Goal: Information Seeking & Learning: Learn about a topic

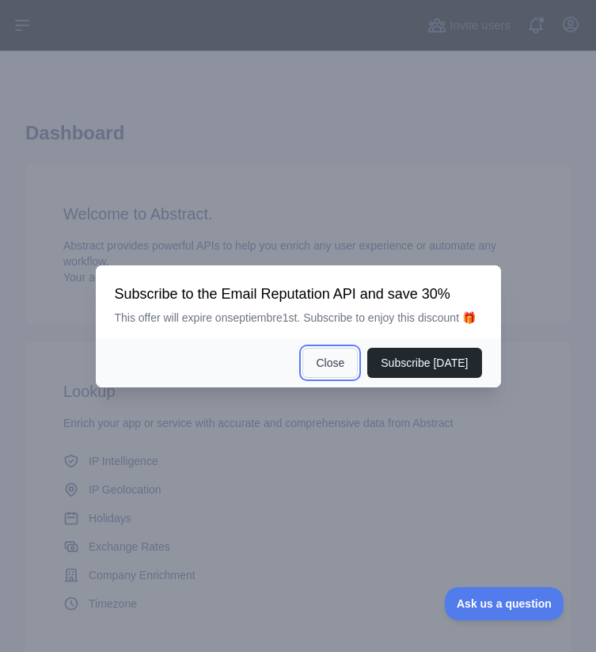
click at [333, 370] on button "Close" at bounding box center [329, 363] width 55 height 30
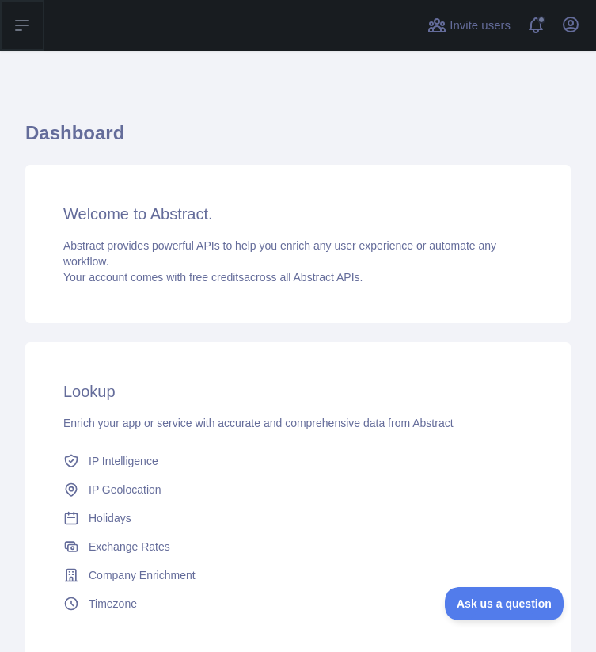
click at [29, 20] on icon at bounding box center [22, 25] width 19 height 19
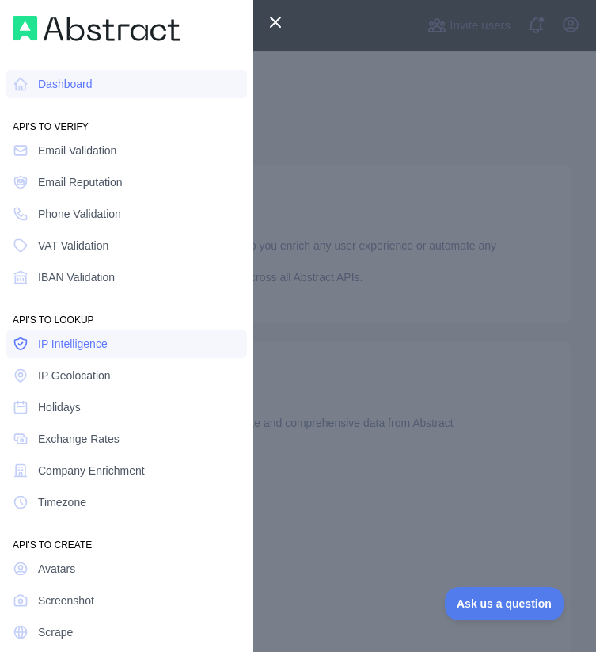
scroll to position [39, 0]
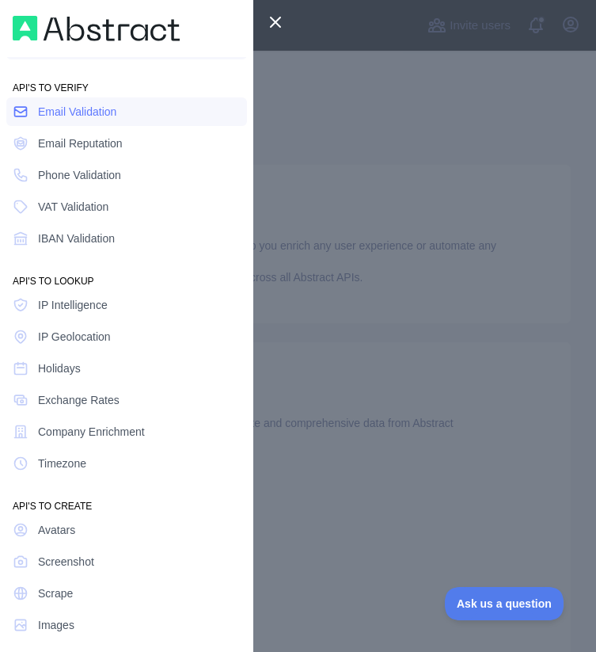
click at [105, 111] on span "Email Validation" at bounding box center [77, 112] width 78 height 16
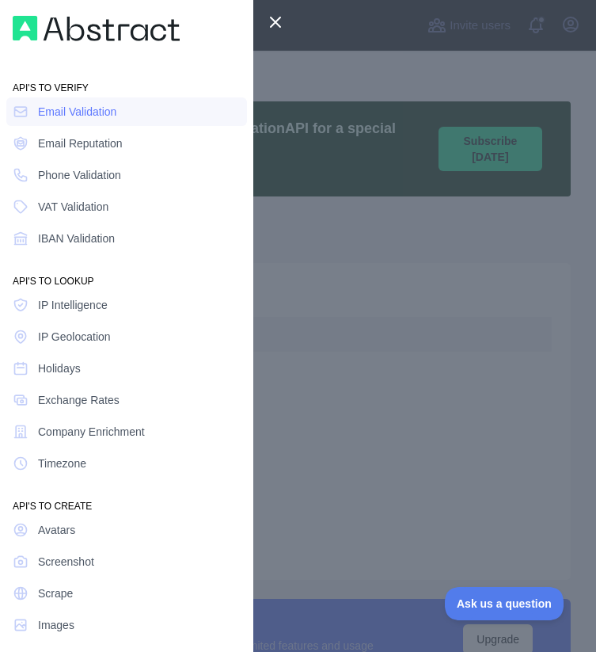
click at [341, 308] on div at bounding box center [298, 326] width 596 height 652
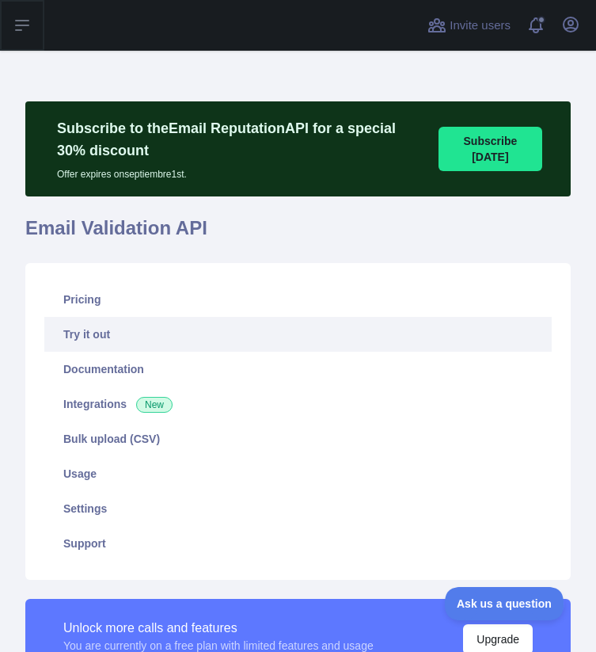
click at [22, 25] on icon at bounding box center [22, 26] width 13 height 10
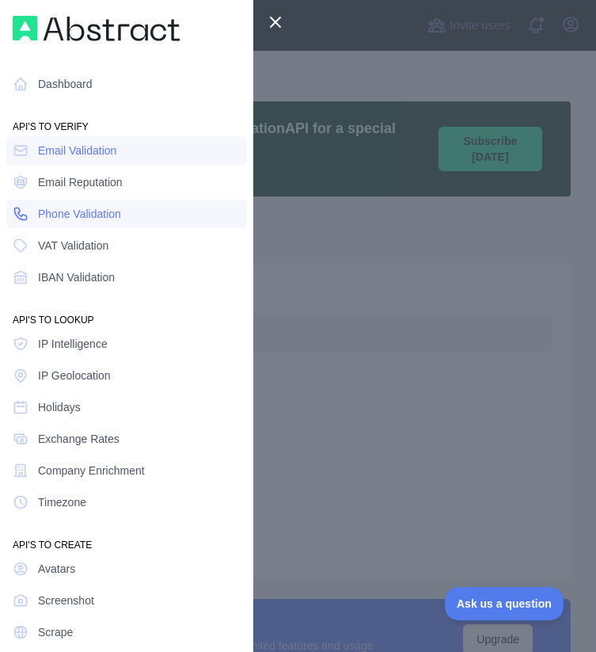
scroll to position [39, 0]
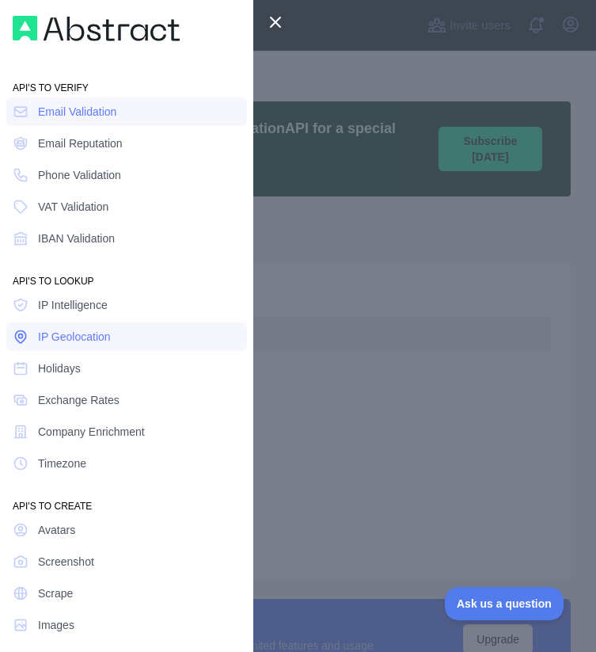
click at [114, 331] on link "IP Geolocation" at bounding box center [126, 336] width 241 height 29
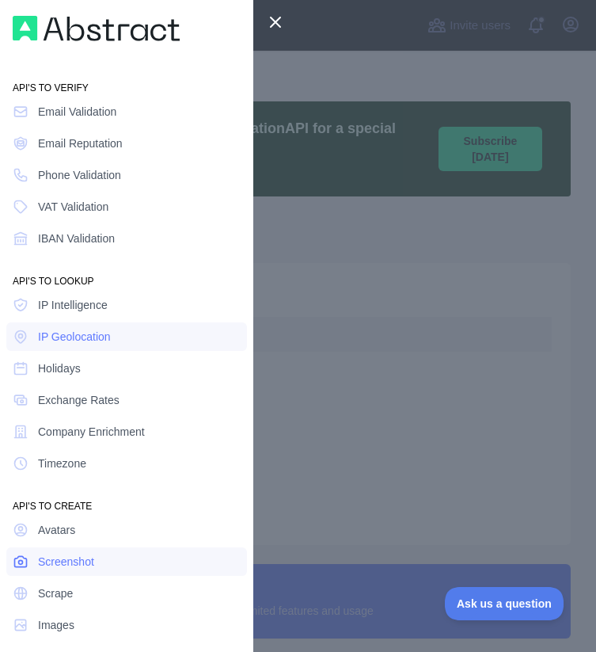
click at [79, 572] on link "Screenshot" at bounding box center [126, 561] width 241 height 29
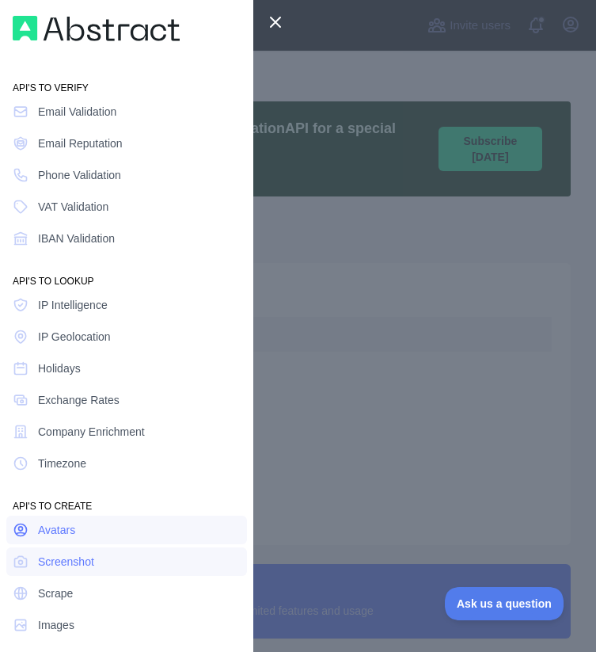
click at [65, 519] on link "Avatars" at bounding box center [126, 529] width 241 height 29
click at [281, 20] on icon at bounding box center [275, 22] width 19 height 19
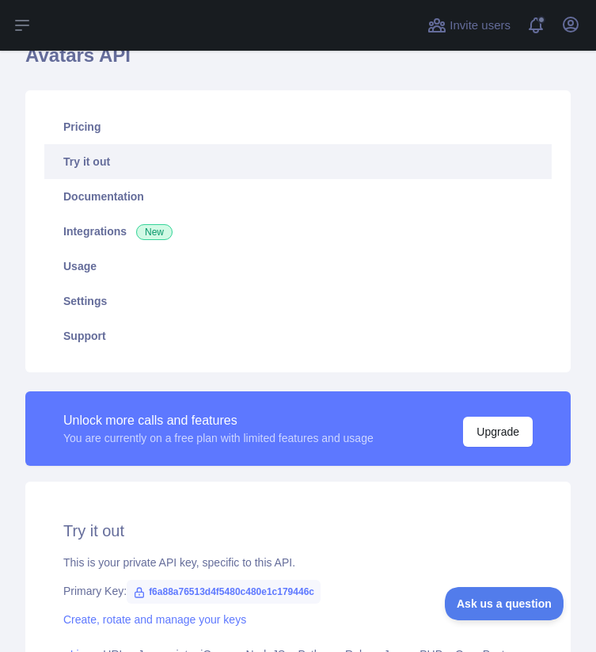
scroll to position [154, 0]
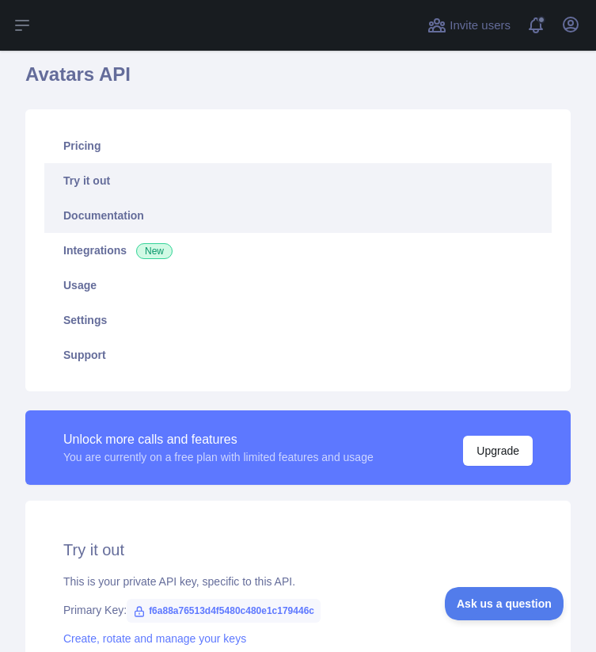
click at [116, 215] on link "Documentation" at bounding box center [298, 215] width 508 height 35
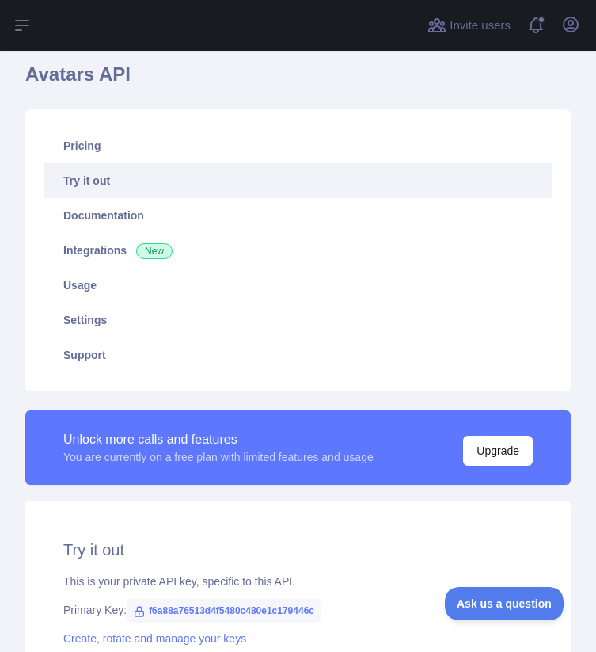
scroll to position [0, 0]
